Goal: Navigation & Orientation: Understand site structure

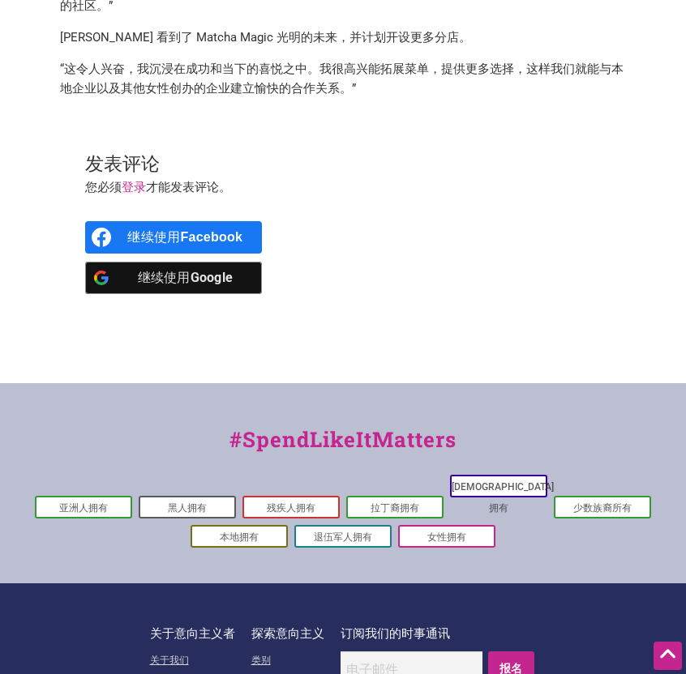
scroll to position [1734, 0]
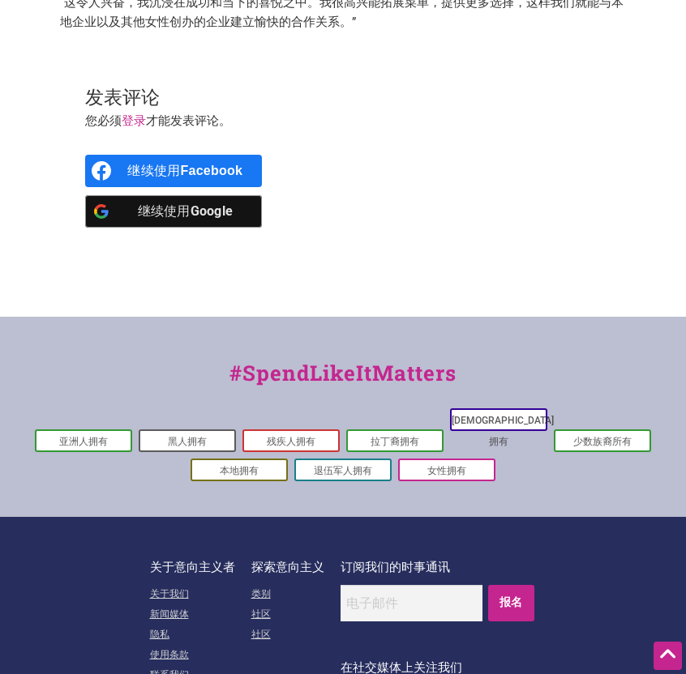
click at [255, 366] on font "#SpendLikeItMatters" at bounding box center [342, 373] width 227 height 28
click at [170, 436] on font "黑人拥有" at bounding box center [187, 441] width 39 height 11
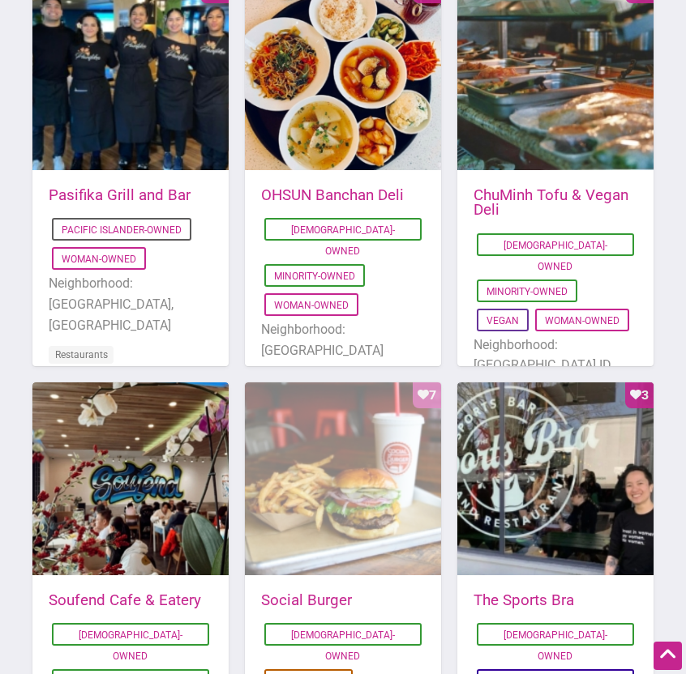
scroll to position [1205, 0]
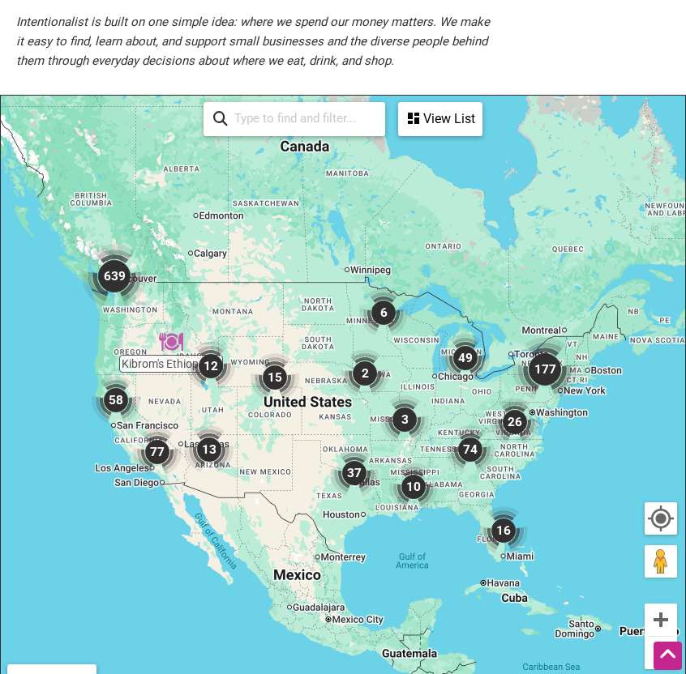
scroll to position [384, 0]
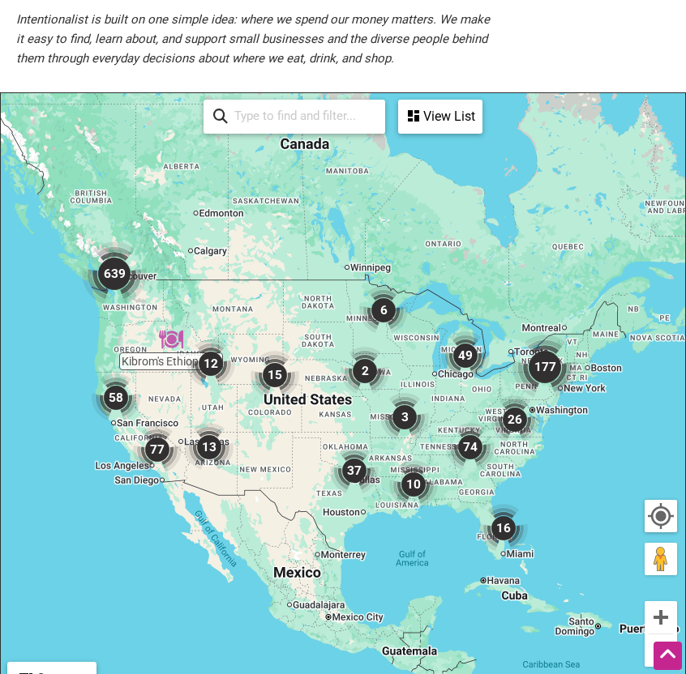
click at [120, 392] on img "58" at bounding box center [116, 398] width 49 height 49
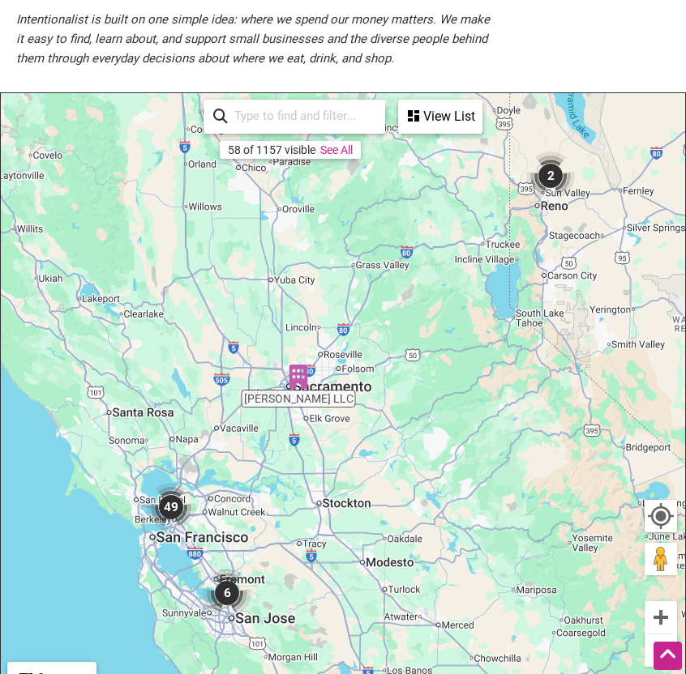
click at [235, 604] on img "6" at bounding box center [227, 593] width 49 height 49
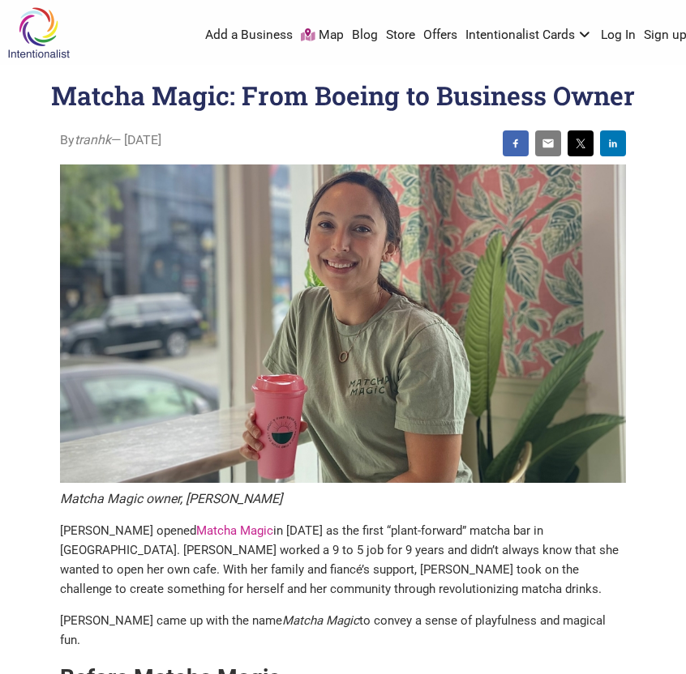
scroll to position [1921, 0]
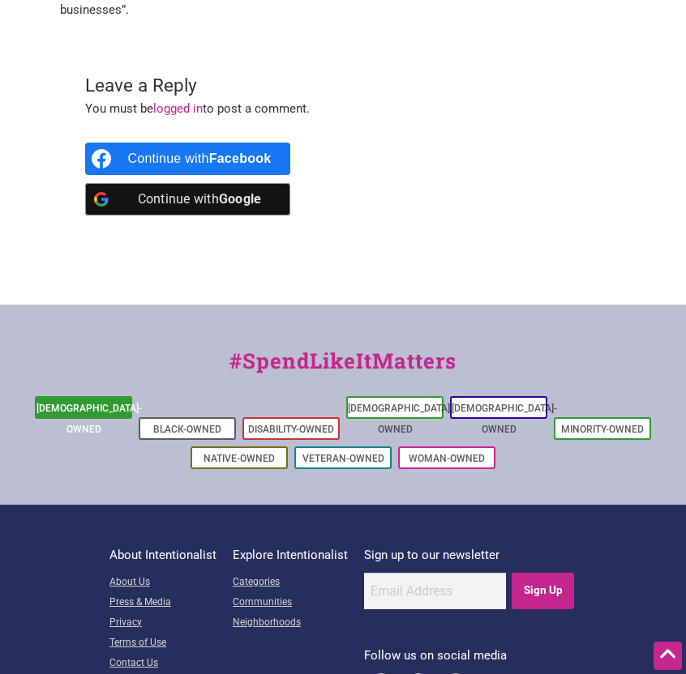
click at [94, 403] on link "[DEMOGRAPHIC_DATA]-Owned" at bounding box center [88, 419] width 105 height 32
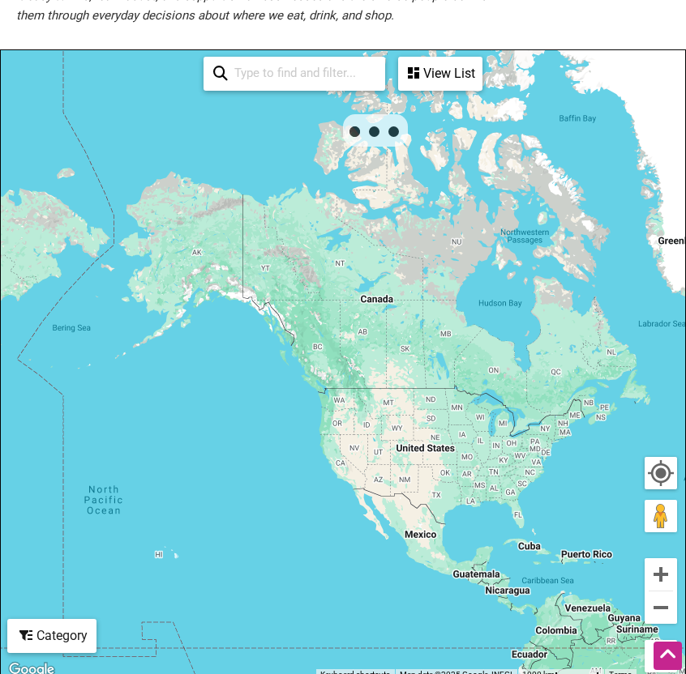
scroll to position [523, 0]
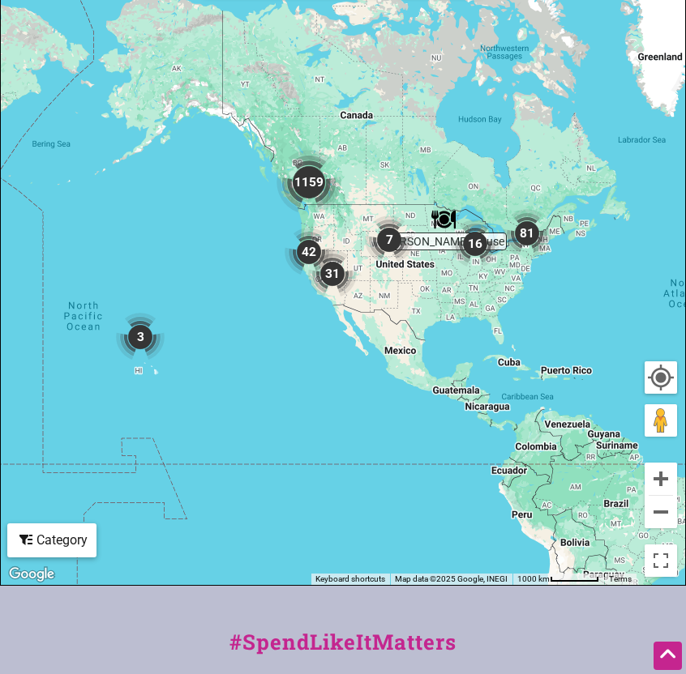
click at [311, 189] on img "1159" at bounding box center [308, 182] width 65 height 65
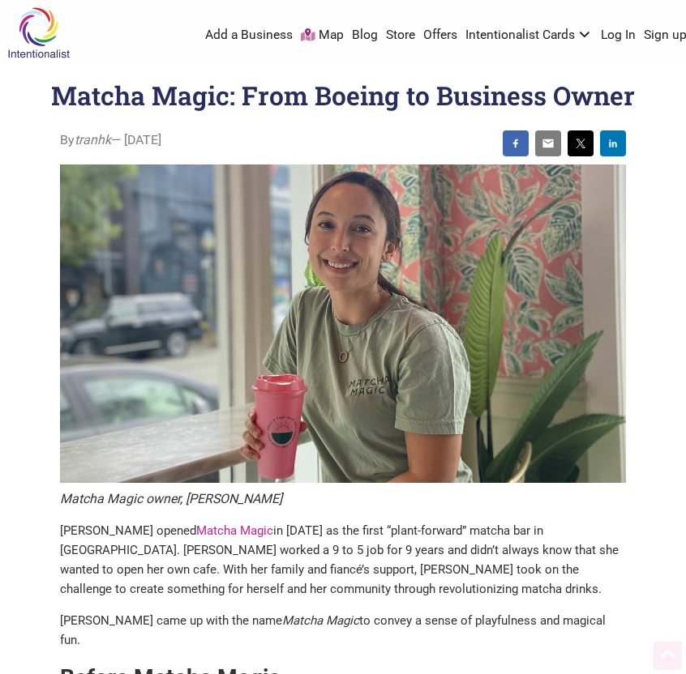
scroll to position [1921, 0]
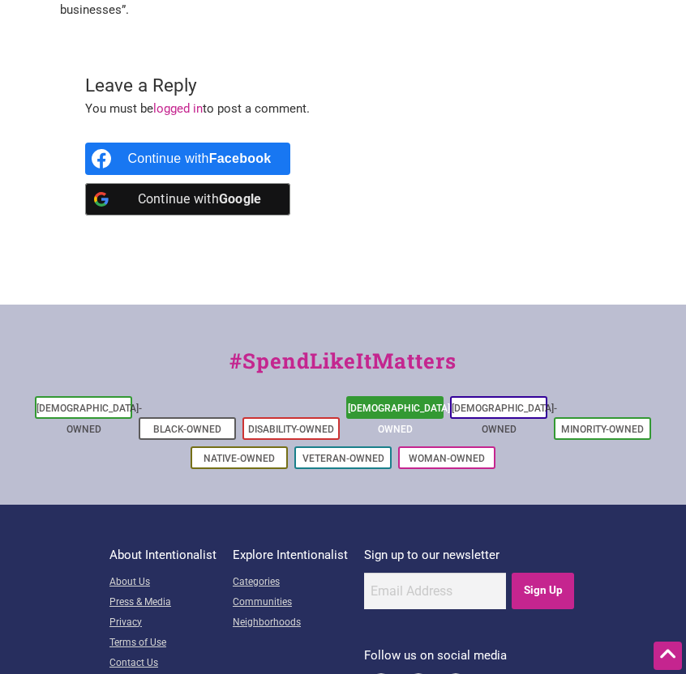
click at [418, 403] on link "[DEMOGRAPHIC_DATA]-Owned" at bounding box center [400, 419] width 105 height 32
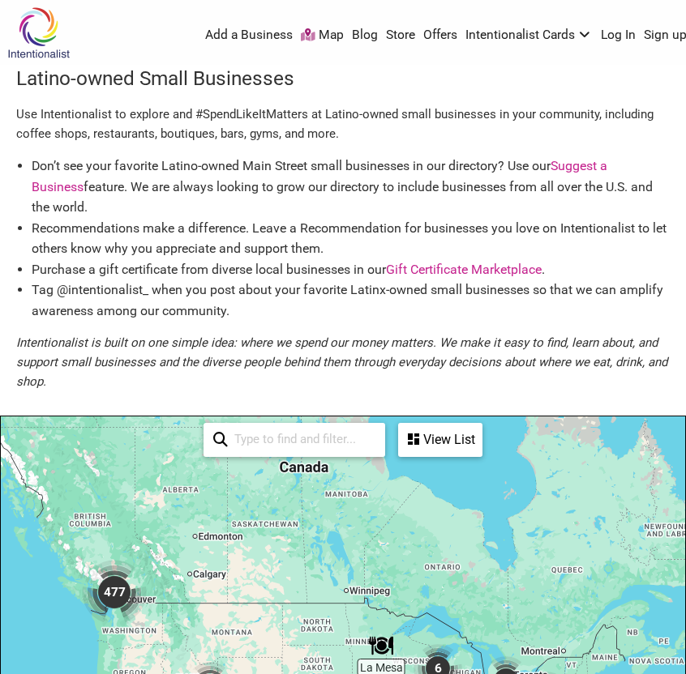
click at [46, 40] on img at bounding box center [38, 32] width 77 height 53
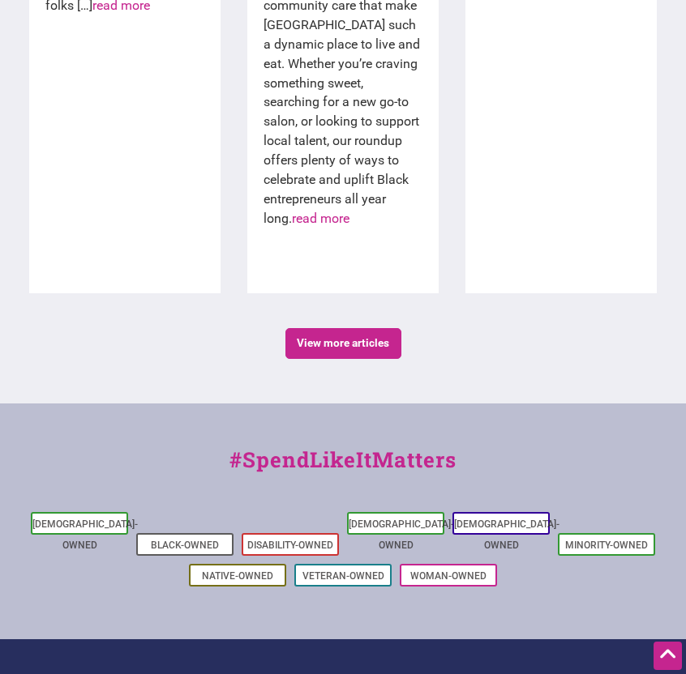
scroll to position [3201, 0]
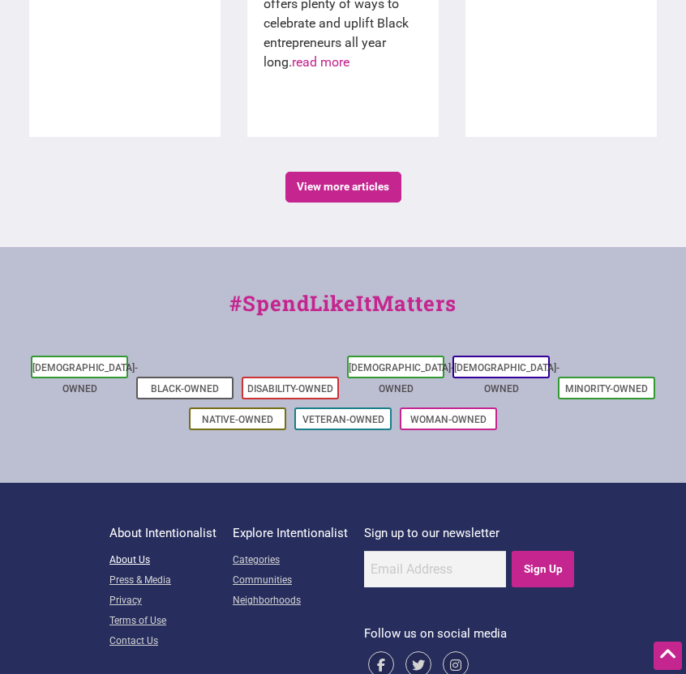
click at [137, 551] on link "About Us" at bounding box center [162, 561] width 107 height 20
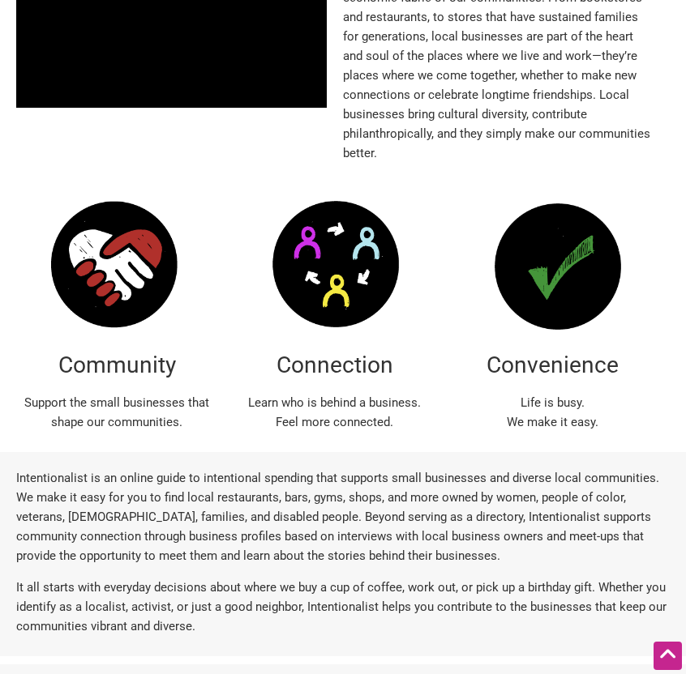
scroll to position [382, 0]
